Goal: Check status

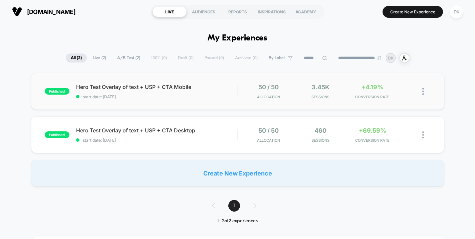
click at [292, 102] on div "published Hero Test Overlay of text + USP + CTA Mobile start date: [DATE] 50 / …" at bounding box center [237, 91] width 413 height 37
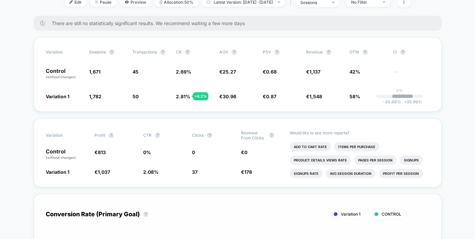
scroll to position [95, 0]
